Goal: Find specific page/section: Find specific page/section

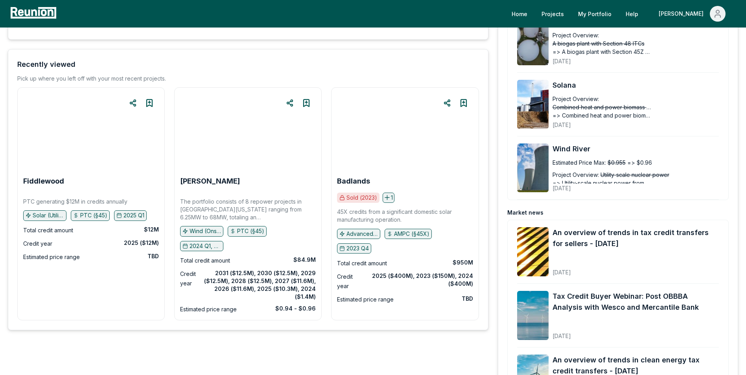
scroll to position [79, 0]
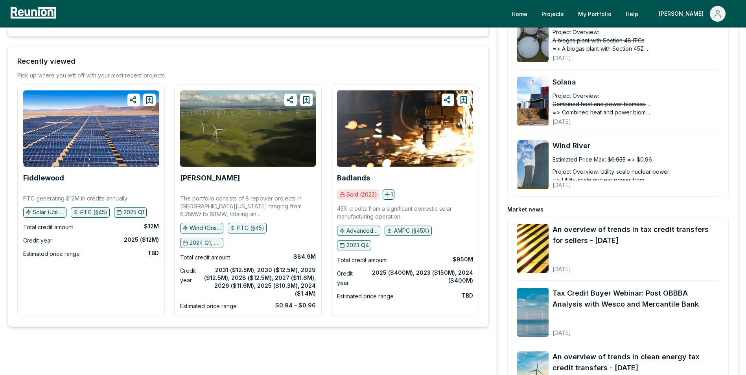
click at [56, 178] on b "Fiddlewood" at bounding box center [43, 178] width 41 height 8
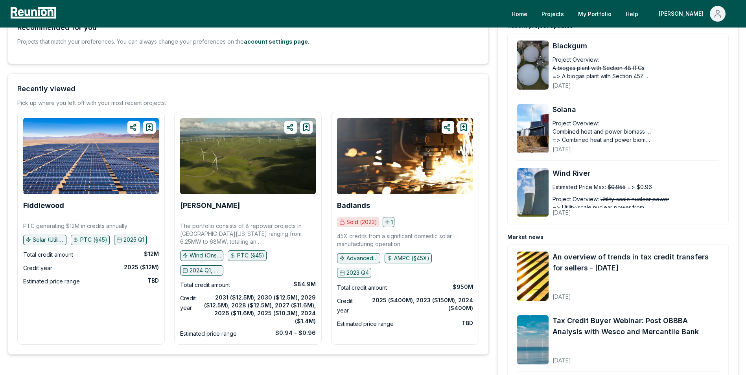
scroll to position [0, 0]
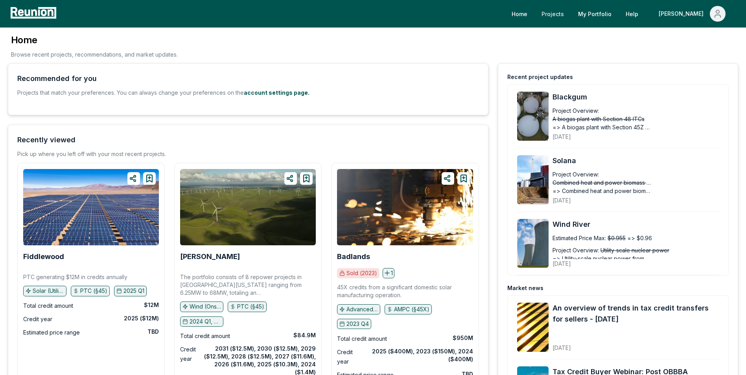
click at [570, 13] on link "Projects" at bounding box center [552, 14] width 35 height 16
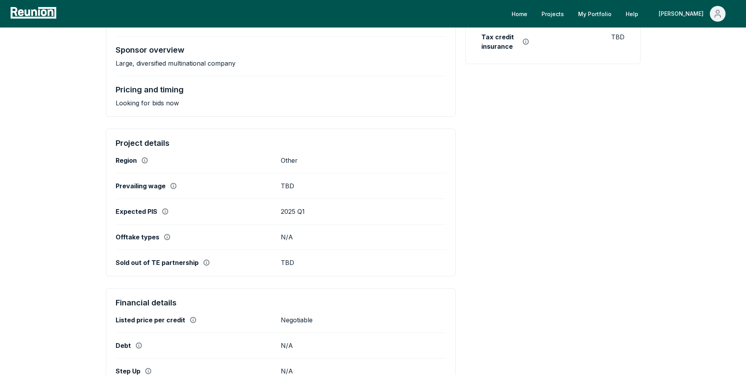
scroll to position [197, 0]
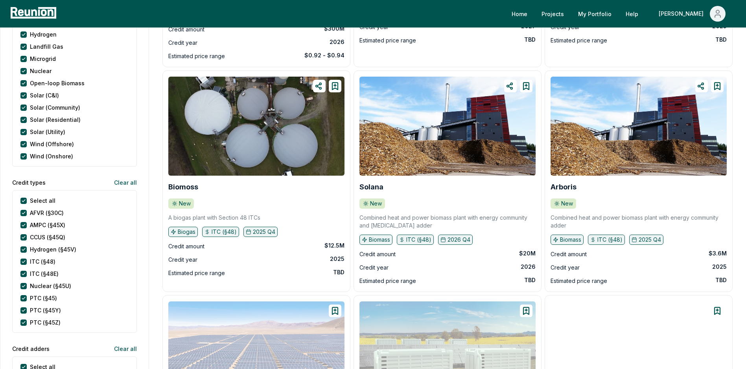
scroll to position [275, 0]
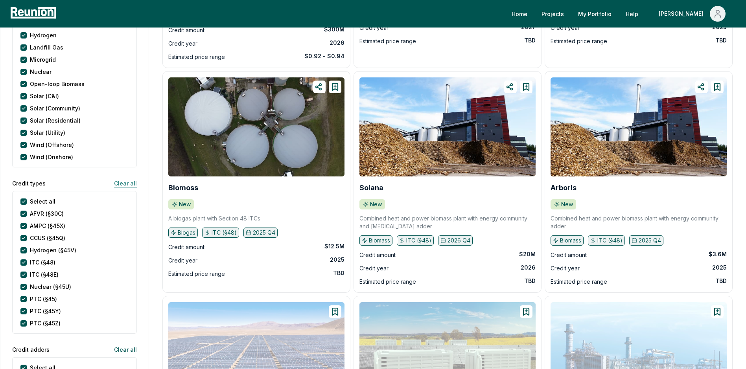
click at [133, 182] on button "Clear all" at bounding box center [122, 183] width 29 height 16
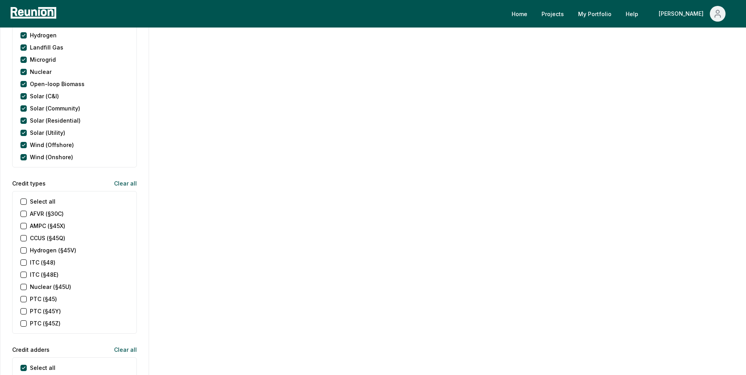
click at [22, 300] on \(§45\) "PTC (§45)" at bounding box center [23, 299] width 6 height 6
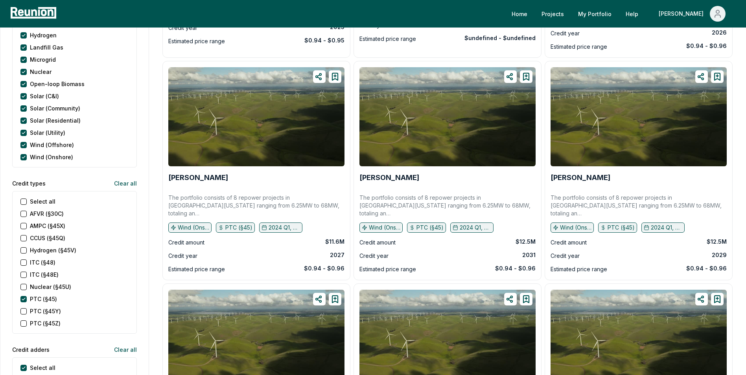
click at [23, 226] on \(§45X\) "AMPC (§45X)" at bounding box center [23, 226] width 6 height 6
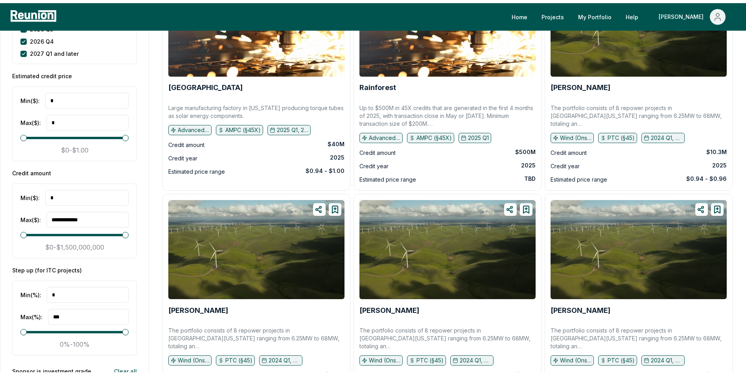
scroll to position [1258, 0]
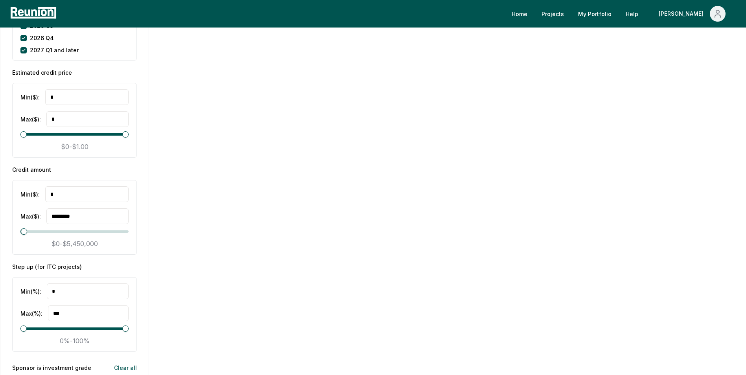
type input "**********"
click at [21, 235] on span "Maximum" at bounding box center [24, 231] width 6 height 6
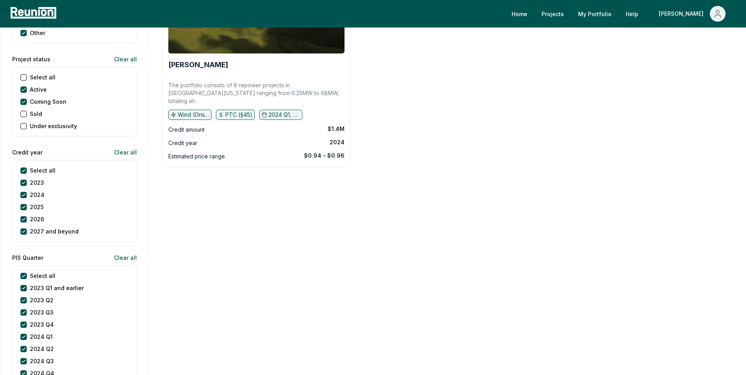
scroll to position [826, 0]
click at [26, 184] on button "2023" at bounding box center [23, 182] width 6 height 6
click at [24, 196] on button "2024" at bounding box center [23, 195] width 6 height 6
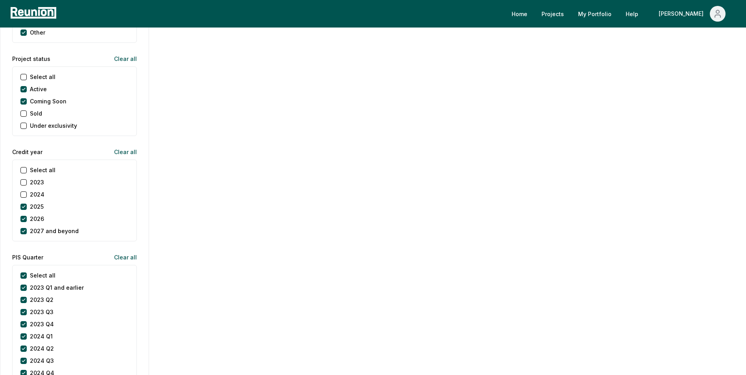
click at [22, 223] on div "2026" at bounding box center [32, 219] width 24 height 8
click at [24, 222] on div "2026" at bounding box center [32, 219] width 24 height 8
click at [24, 220] on button "2026" at bounding box center [23, 219] width 6 height 6
click at [22, 232] on beyond "2027 and beyond" at bounding box center [23, 231] width 6 height 6
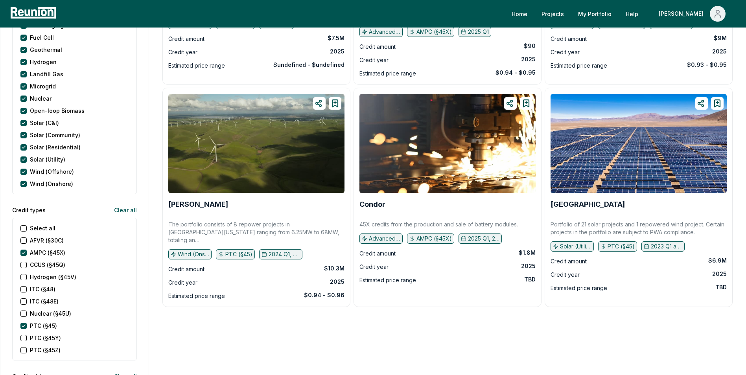
scroll to position [315, 0]
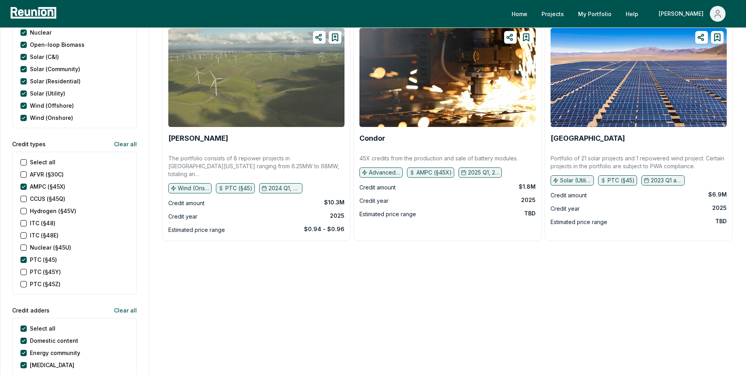
click at [223, 97] on img at bounding box center [256, 77] width 176 height 99
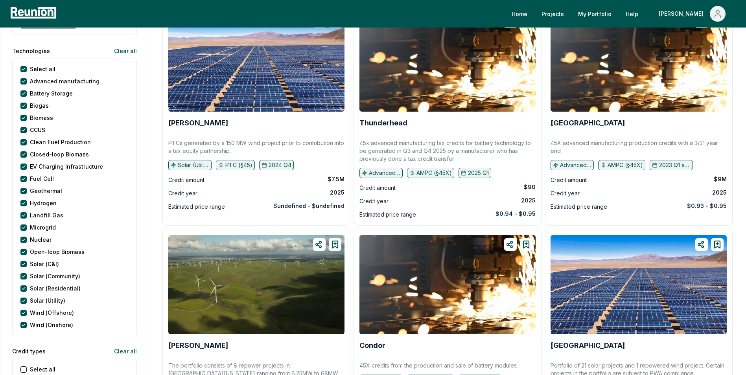
scroll to position [79, 0]
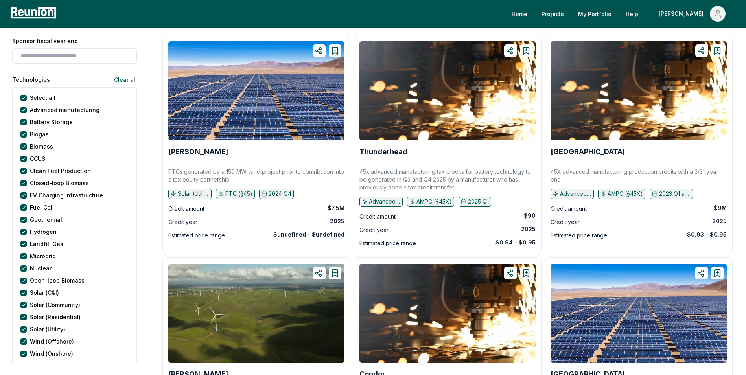
click at [593, 144] on div "Mountain Springs 45X advanced manufacturing production credits with a 3/31 year…" at bounding box center [639, 140] width 176 height 199
click at [590, 153] on b "[GEOGRAPHIC_DATA]" at bounding box center [588, 151] width 74 height 8
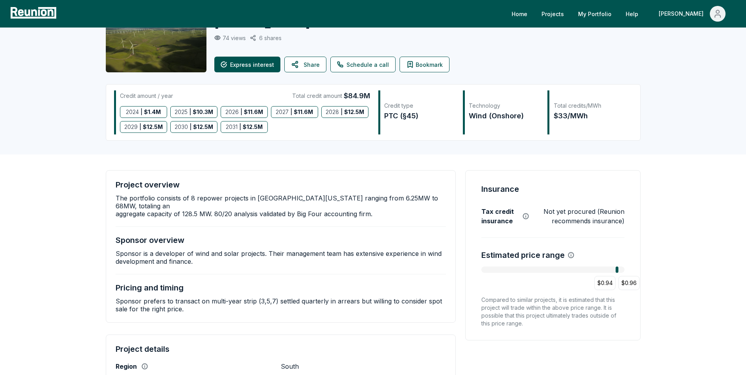
scroll to position [39, 0]
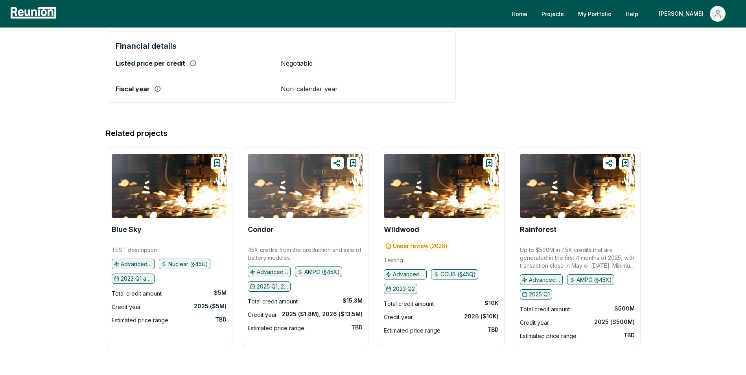
scroll to position [417, 0]
